Goal: Information Seeking & Learning: Learn about a topic

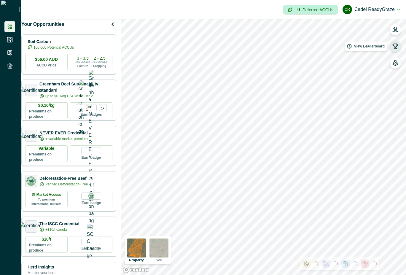
click at [396, 47] on icon "button" at bounding box center [395, 46] width 5 height 5
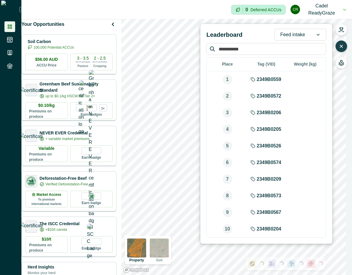
click at [311, 33] on div at bounding box center [317, 34] width 15 height 11
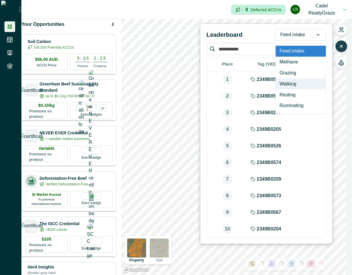
click at [295, 84] on div "Walking" at bounding box center [301, 83] width 50 height 11
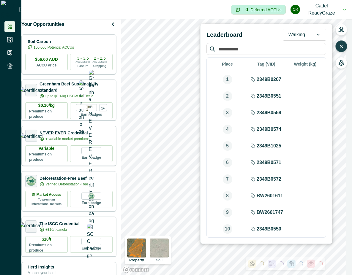
click at [306, 34] on div "Walking" at bounding box center [296, 35] width 27 height 10
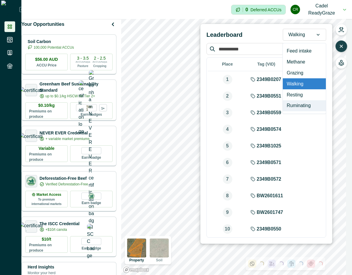
click at [304, 104] on div "Ruminating" at bounding box center [304, 105] width 43 height 11
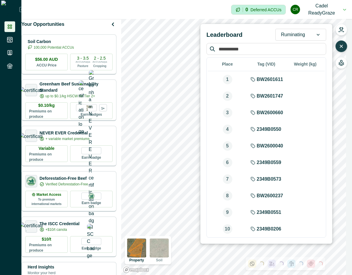
click at [311, 34] on div at bounding box center [317, 34] width 15 height 11
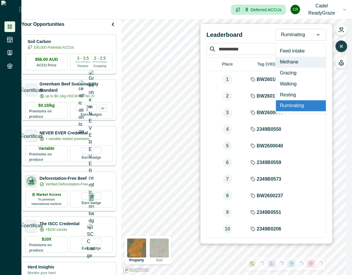
click at [300, 63] on div "Methane" at bounding box center [301, 62] width 50 height 11
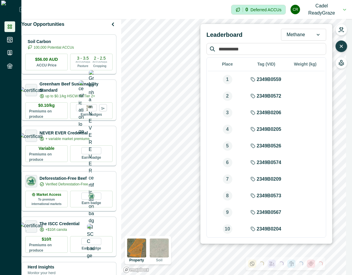
click at [309, 34] on div "Methane" at bounding box center [295, 35] width 29 height 10
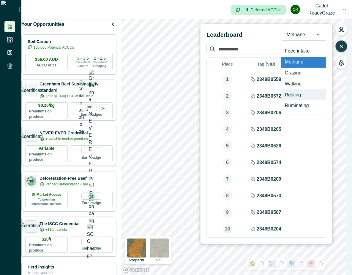
click at [298, 99] on div "Resting" at bounding box center [303, 94] width 45 height 11
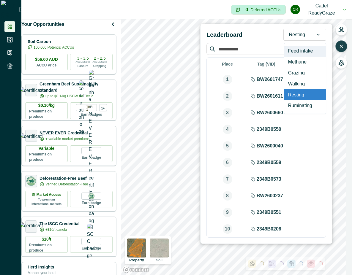
click at [319, 37] on icon at bounding box center [318, 35] width 6 height 6
click at [314, 59] on div "Methane" at bounding box center [305, 62] width 42 height 11
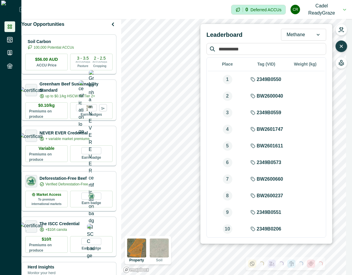
click at [301, 38] on div at bounding box center [296, 35] width 18 height 8
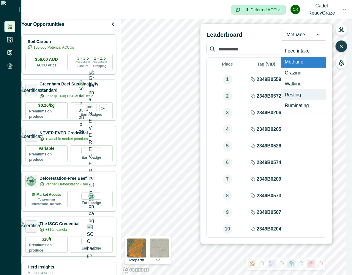
click at [302, 99] on div "Resting" at bounding box center [303, 94] width 45 height 11
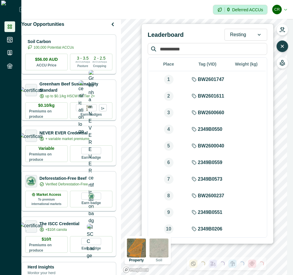
click at [242, 34] on div at bounding box center [238, 35] width 16 height 8
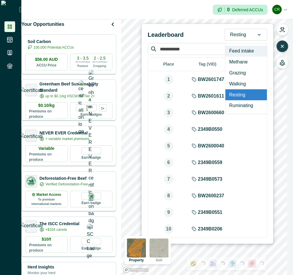
click at [244, 49] on div "Feed intake" at bounding box center [247, 51] width 42 height 11
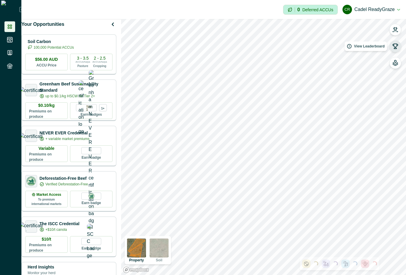
click at [293, 47] on icon "button" at bounding box center [395, 46] width 5 height 5
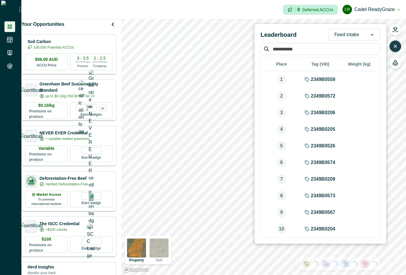
click at [293, 33] on div at bounding box center [346, 35] width 25 height 8
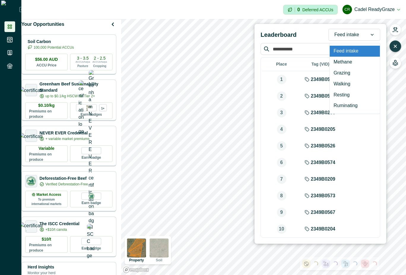
click at [293, 49] on div "Feed intake" at bounding box center [355, 51] width 50 height 11
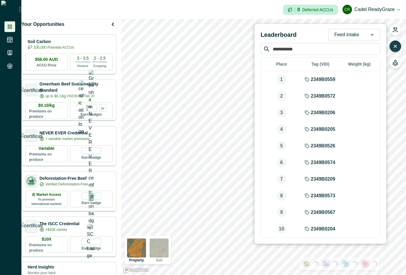
click at [293, 34] on icon at bounding box center [372, 35] width 6 height 6
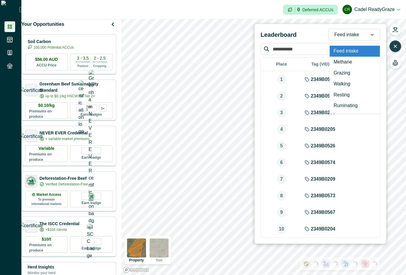
click at [293, 51] on div "Feed intake" at bounding box center [355, 51] width 50 height 11
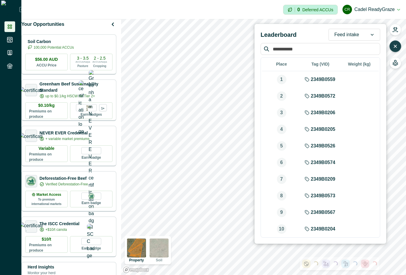
click at [293, 36] on div "Feed intake" at bounding box center [347, 35] width 36 height 10
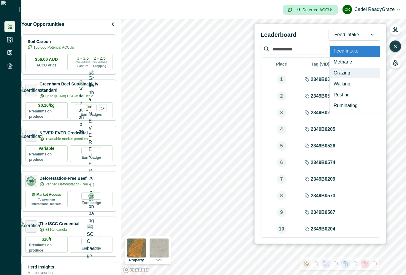
click at [293, 68] on div "Grazing" at bounding box center [355, 73] width 50 height 11
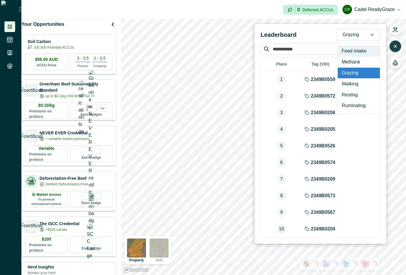
click at [293, 35] on div "Grazing" at bounding box center [350, 35] width 27 height 10
click at [293, 52] on div "Feed intake" at bounding box center [359, 51] width 42 height 11
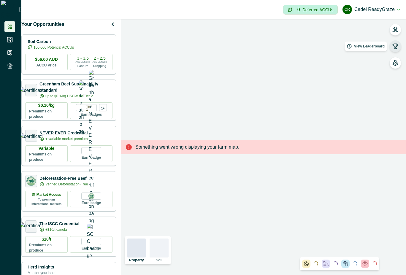
click at [395, 47] on icon "button" at bounding box center [395, 46] width 5 height 5
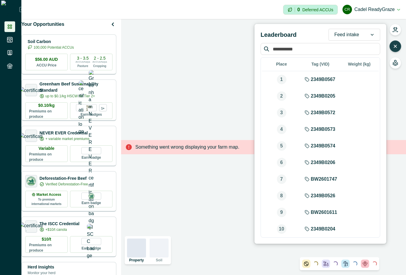
click at [368, 34] on div at bounding box center [372, 34] width 15 height 11
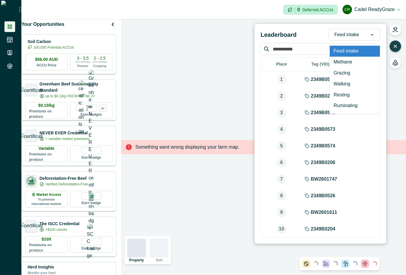
click at [365, 50] on div "Feed intake" at bounding box center [355, 51] width 50 height 11
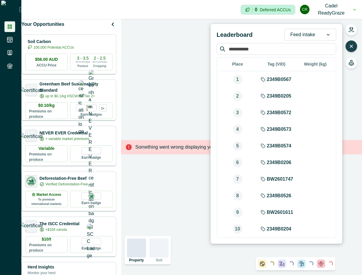
click at [328, 30] on div at bounding box center [328, 34] width 15 height 11
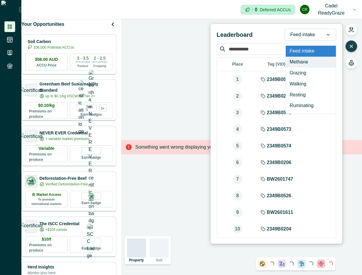
click at [321, 64] on div "Methane" at bounding box center [311, 62] width 50 height 11
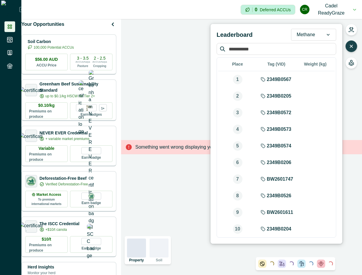
click at [321, 37] on div at bounding box center [328, 34] width 15 height 11
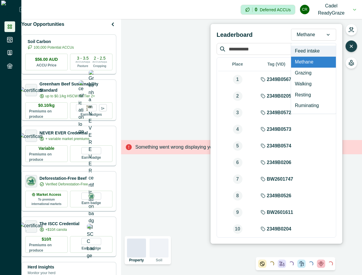
click at [321, 50] on div "Feed intake" at bounding box center [313, 51] width 45 height 11
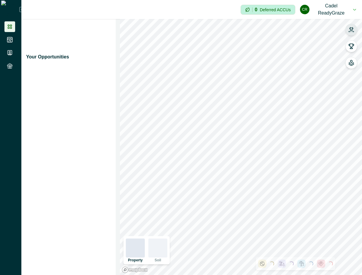
click at [352, 29] on icon "button" at bounding box center [351, 29] width 4 height 4
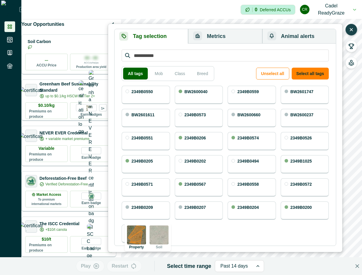
drag, startPoint x: 316, startPoint y: 72, endPoint x: 339, endPoint y: 37, distance: 41.8
click at [316, 72] on button "Select all tags" at bounding box center [310, 74] width 37 height 12
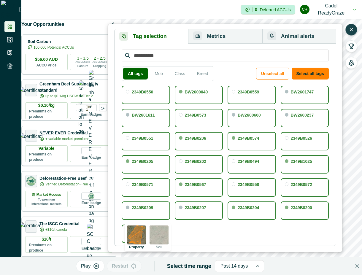
click at [223, 31] on button "Metrics" at bounding box center [225, 36] width 74 height 15
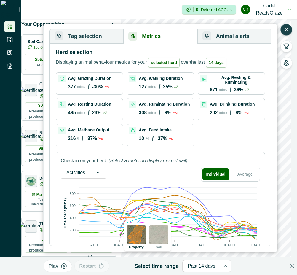
click at [285, 28] on icon "button" at bounding box center [287, 30] width 6 height 6
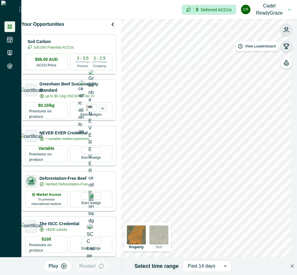
click at [287, 46] on icon "button" at bounding box center [287, 46] width 6 height 6
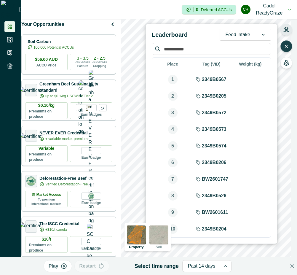
click at [263, 37] on icon at bounding box center [264, 35] width 6 height 6
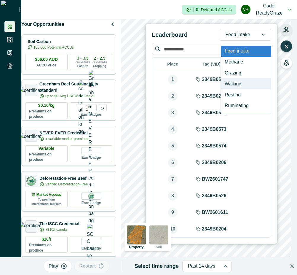
click at [247, 83] on div "Walking" at bounding box center [246, 83] width 50 height 11
